Goal: Information Seeking & Learning: Learn about a topic

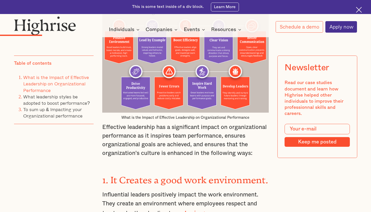
scroll to position [699, 0]
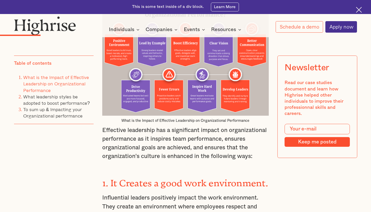
click at [233, 102] on img at bounding box center [185, 56] width 167 height 119
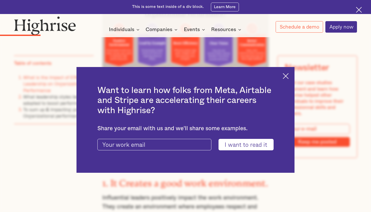
click at [289, 78] on img at bounding box center [286, 76] width 6 height 6
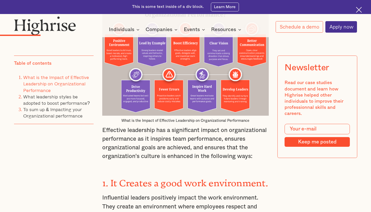
click at [222, 69] on img at bounding box center [185, 56] width 167 height 119
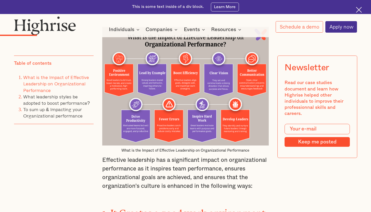
scroll to position [661, 0]
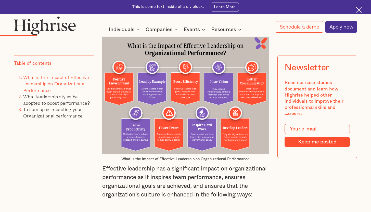
click at [222, 69] on img at bounding box center [185, 95] width 167 height 119
click at [192, 126] on img at bounding box center [185, 95] width 167 height 119
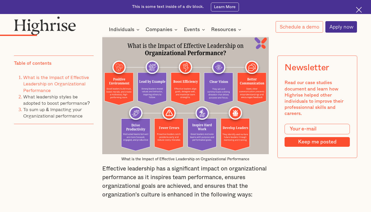
click at [152, 78] on img at bounding box center [185, 95] width 167 height 119
click at [119, 77] on img at bounding box center [185, 95] width 167 height 119
click at [118, 34] on div at bounding box center [185, 35] width 371 height 5
click at [117, 39] on div at bounding box center [185, 87] width 167 height 133
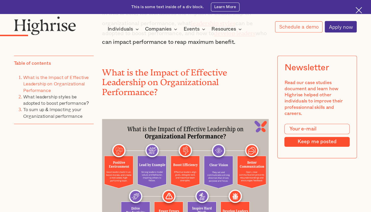
scroll to position [525, 0]
